Goal: Check status

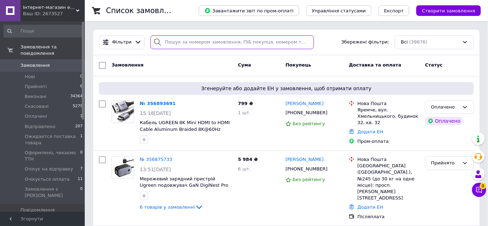
click at [205, 48] on input "search" at bounding box center [231, 42] width 163 height 14
paste input "356096373"
type input "356096373"
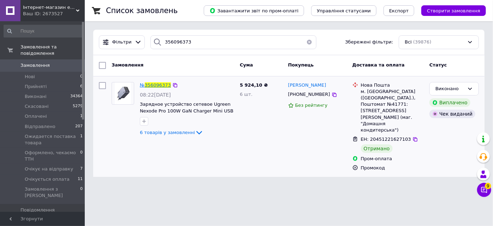
click at [157, 83] on span "356096373" at bounding box center [158, 84] width 26 height 5
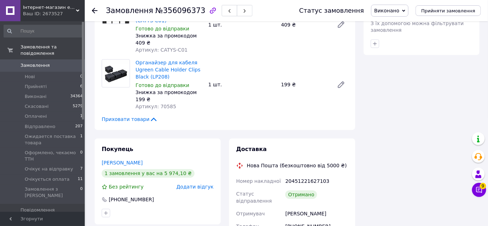
scroll to position [452, 0]
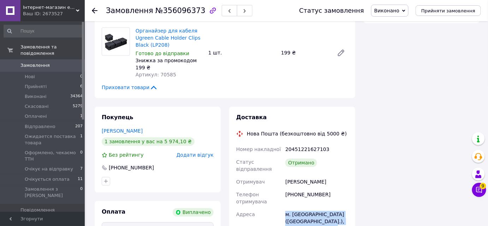
drag, startPoint x: 340, startPoint y: 193, endPoint x: 282, endPoint y: 170, distance: 62.4
copy div "Адреса [PERSON_NAME]. [GEOGRAPHIC_DATA] ([GEOGRAPHIC_DATA].), Поштомат №41771: …"
drag, startPoint x: 193, startPoint y: 8, endPoint x: 158, endPoint y: 9, distance: 35.0
click at [158, 9] on span "№356096373" at bounding box center [180, 10] width 50 height 8
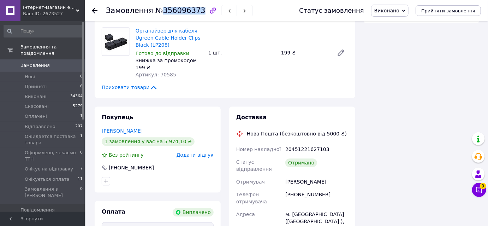
copy span "356096373"
